Goal: Information Seeking & Learning: Check status

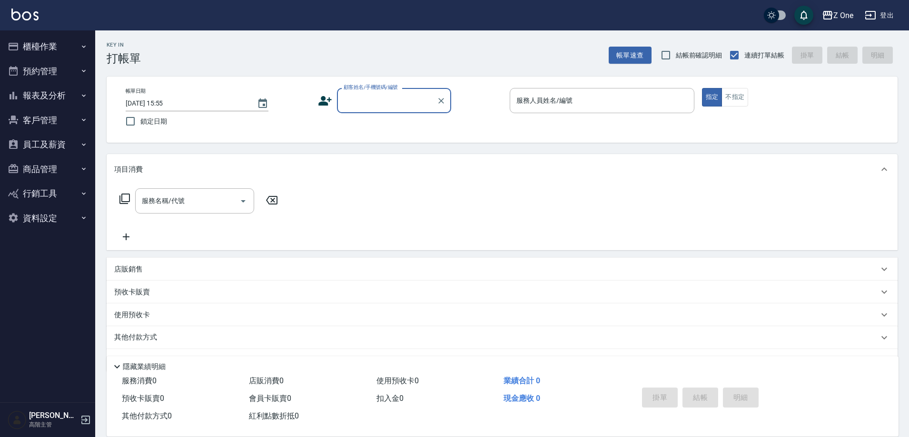
click at [45, 52] on button "櫃檯作業" at bounding box center [48, 46] width 88 height 25
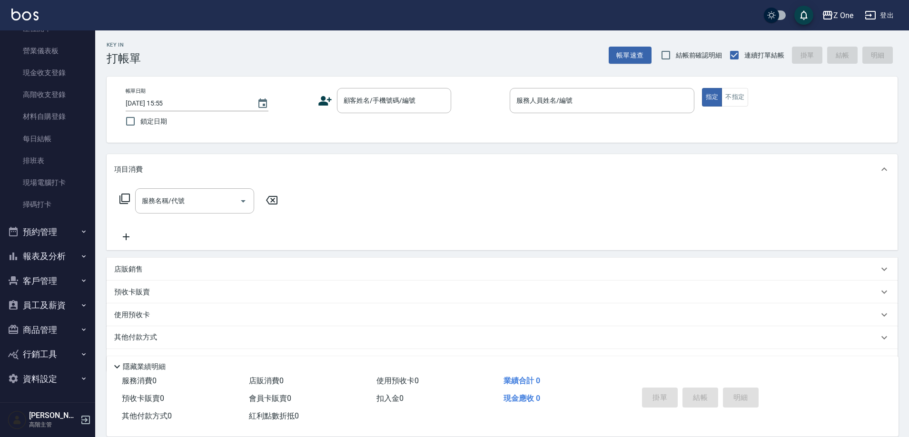
click at [61, 254] on button "報表及分析" at bounding box center [48, 256] width 88 height 25
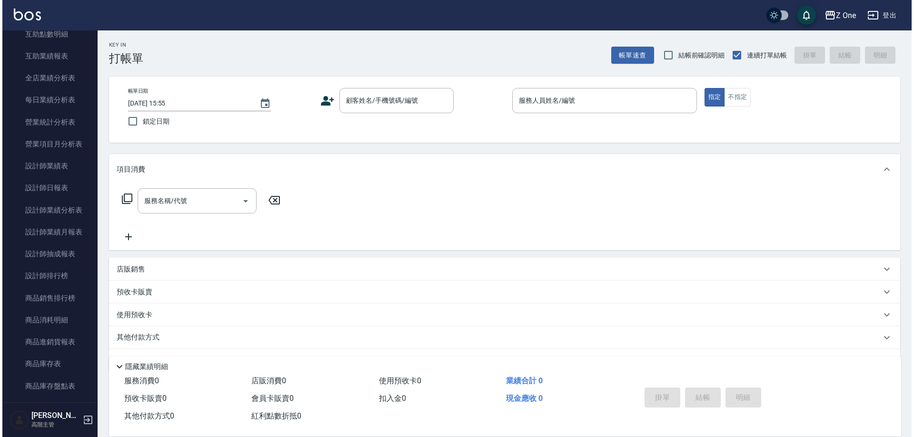
scroll to position [539, 0]
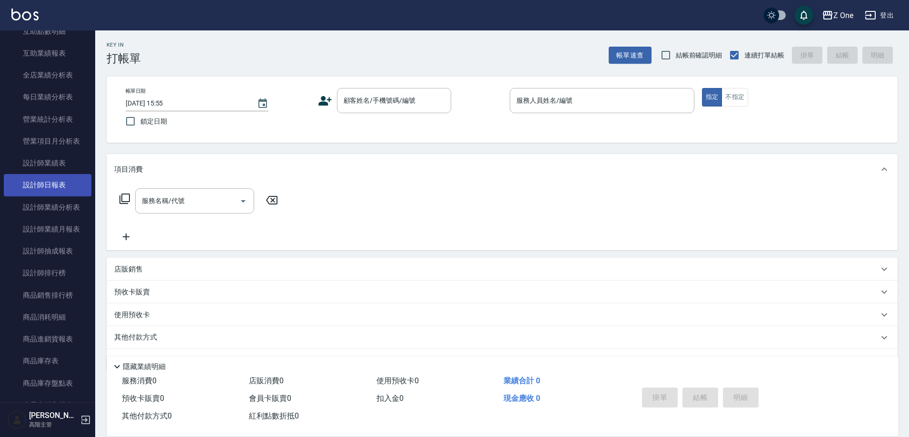
click at [56, 187] on link "設計師日報表" at bounding box center [48, 185] width 88 height 22
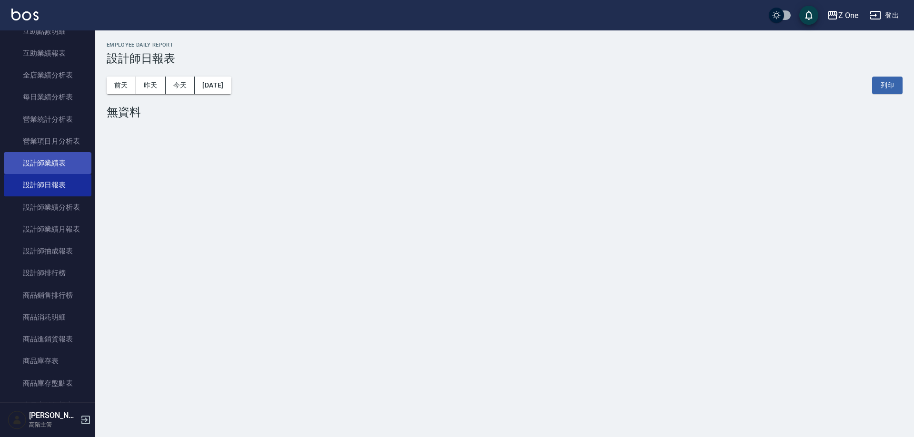
click at [54, 162] on link "設計師業績表" at bounding box center [48, 163] width 88 height 22
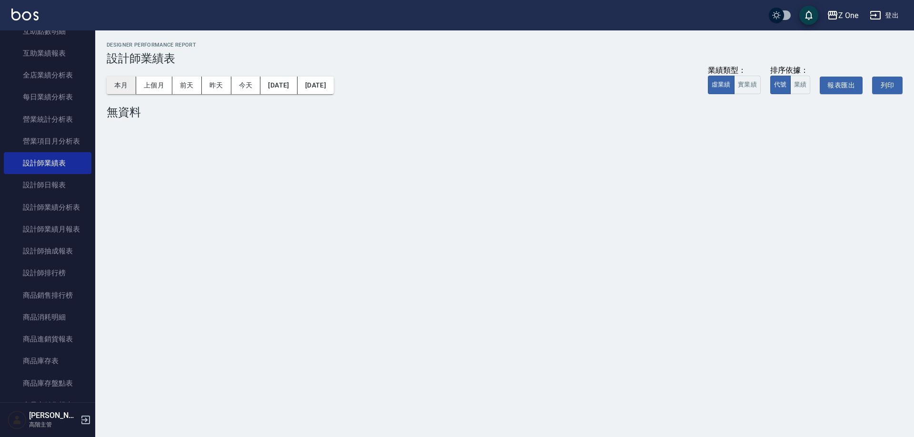
click at [130, 87] on button "本月" at bounding box center [122, 86] width 30 height 18
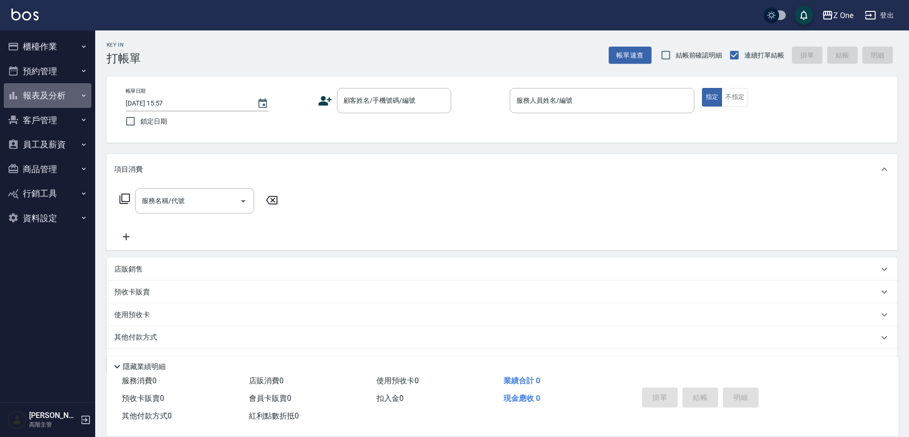
click at [70, 93] on button "報表及分析" at bounding box center [48, 95] width 88 height 25
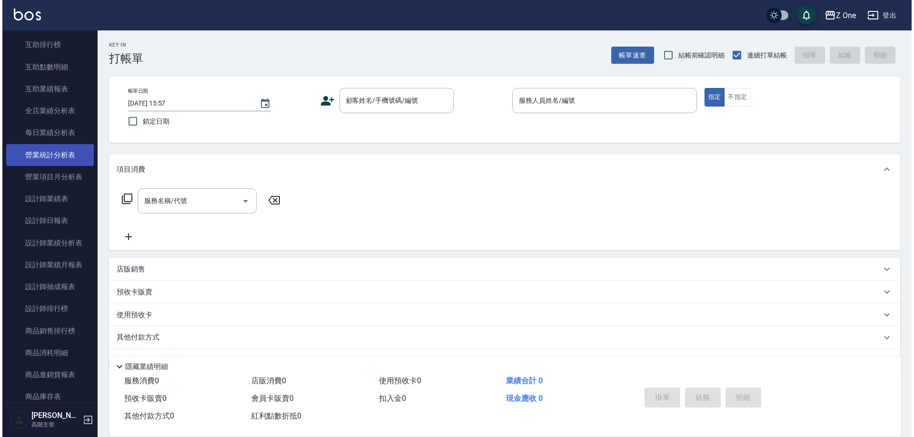
scroll to position [286, 0]
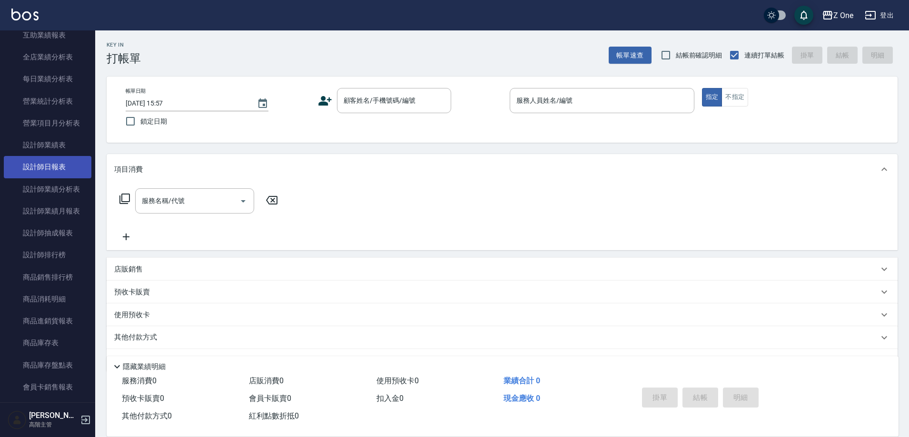
click at [69, 169] on link "設計師日報表" at bounding box center [48, 167] width 88 height 22
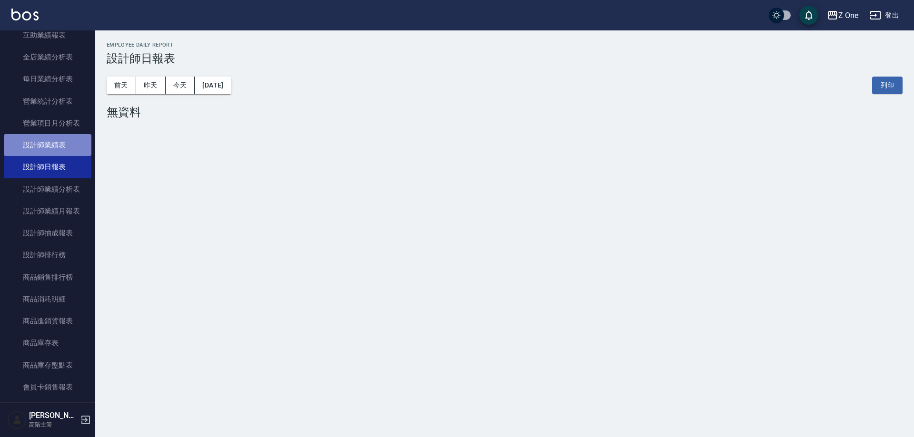
click at [69, 148] on link "設計師業績表" at bounding box center [48, 145] width 88 height 22
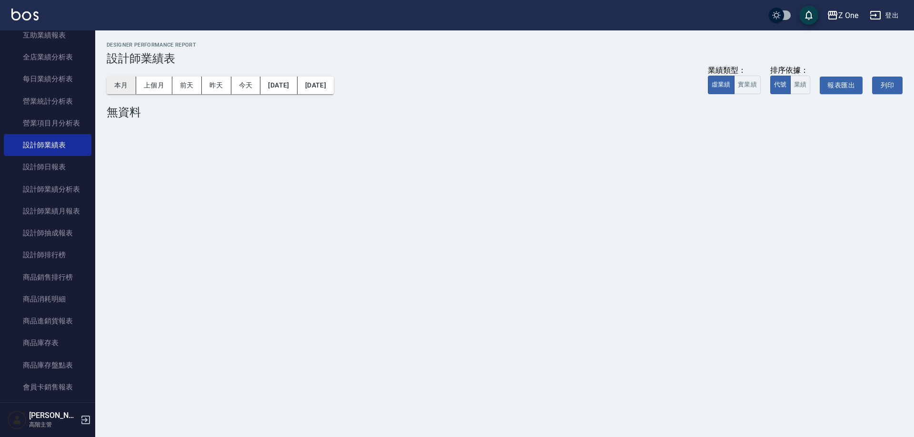
click at [114, 82] on button "本月" at bounding box center [122, 86] width 30 height 18
